Goal: Task Accomplishment & Management: Use online tool/utility

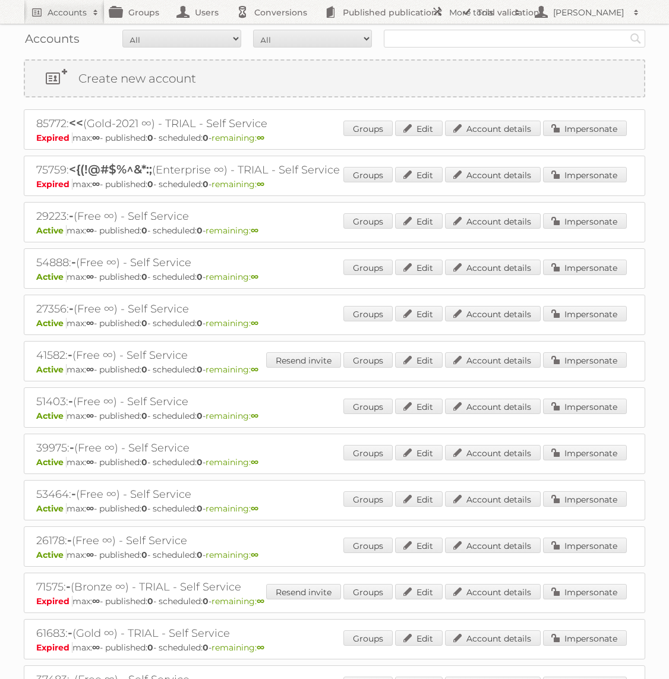
click at [481, 37] on input "text" at bounding box center [515, 39] width 262 height 18
type input "GAMMA"
click at [627, 30] on input "Search" at bounding box center [636, 39] width 18 height 18
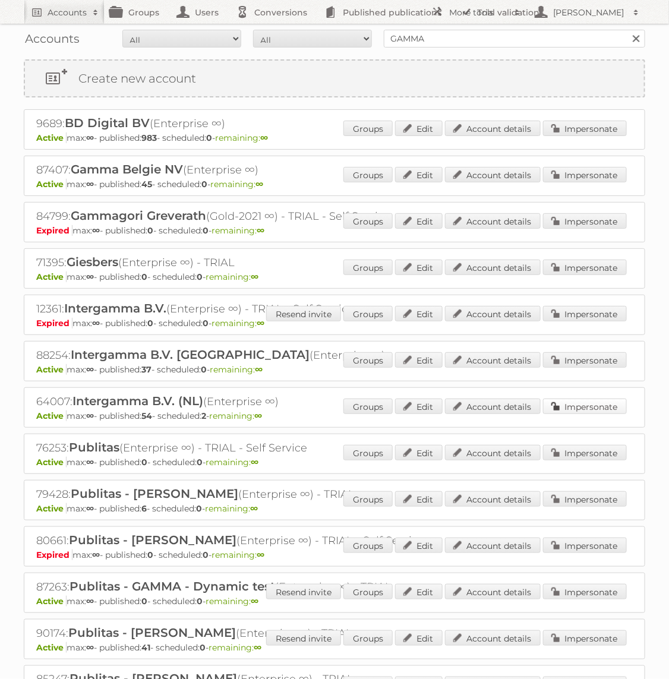
click at [600, 411] on link "Impersonate" at bounding box center [585, 406] width 84 height 15
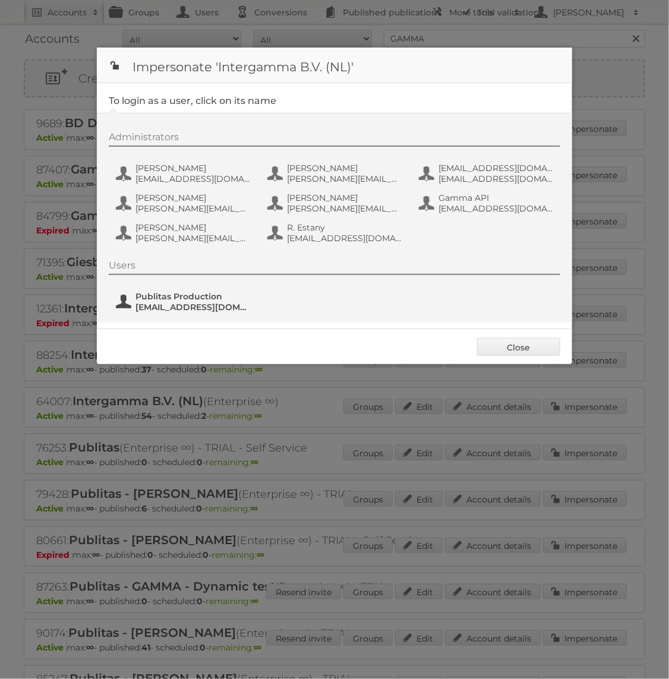
click at [184, 308] on span "fs+gamma@publitas.com" at bounding box center [193, 307] width 115 height 11
